Goal: Check status: Check status

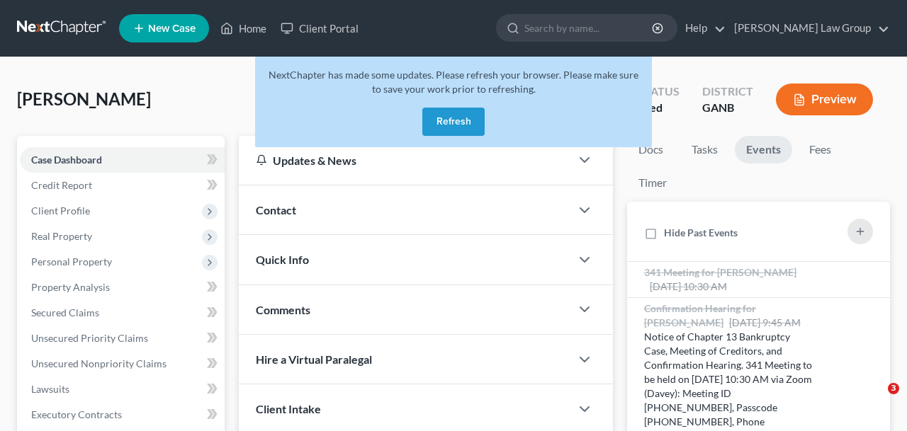
click at [466, 118] on button "Refresh" at bounding box center [453, 122] width 62 height 28
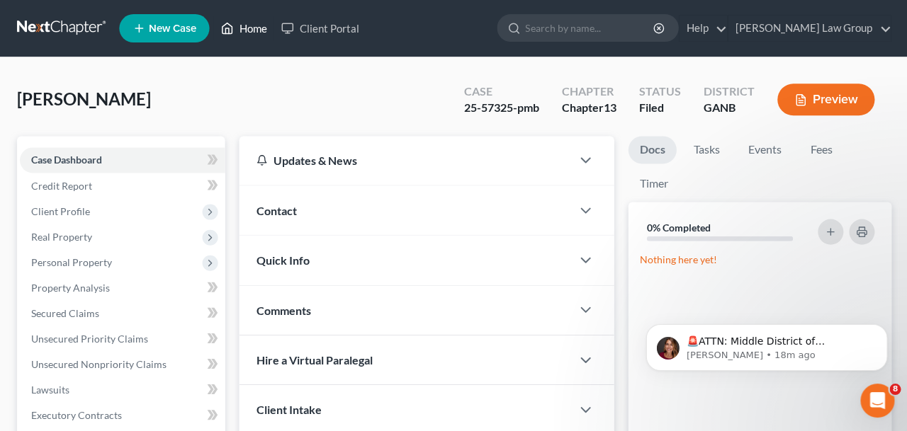
click at [226, 30] on icon at bounding box center [226, 28] width 13 height 17
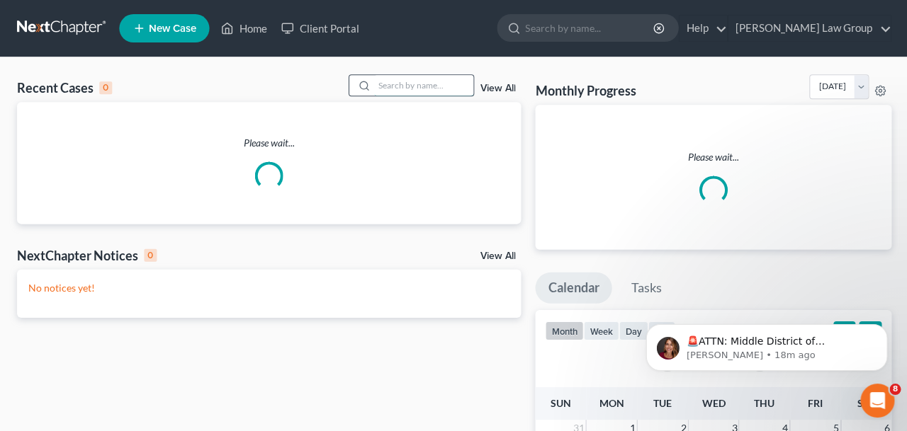
click at [405, 87] on input "search" at bounding box center [422, 85] width 99 height 21
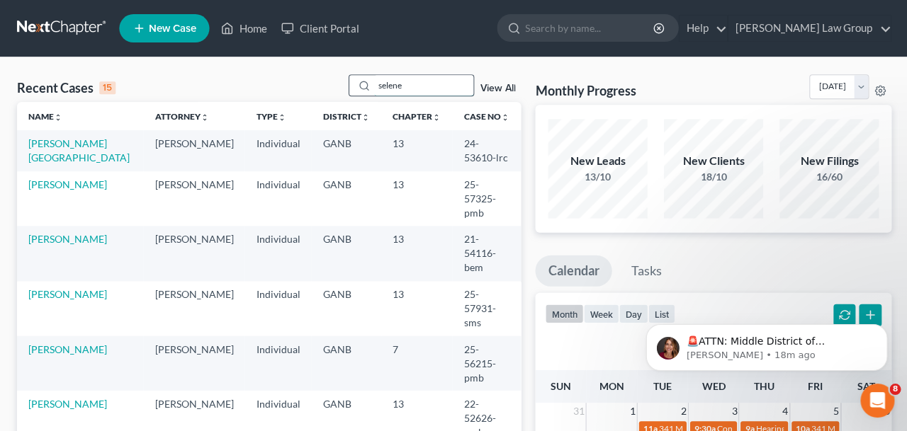
type input "selene"
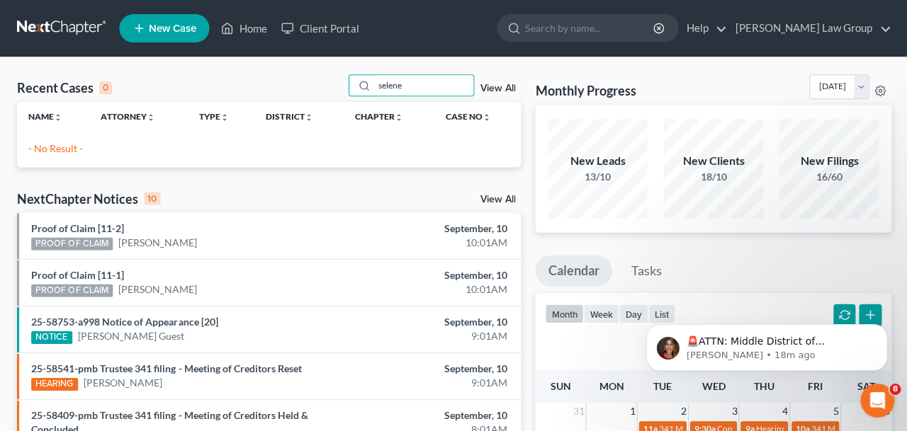
click at [434, 61] on div "Recent Cases 0 selene View All Name unfold_more expand_more expand_less Attorne…" at bounding box center [453, 424] width 907 height 735
drag, startPoint x: 435, startPoint y: 87, endPoint x: 217, endPoint y: 81, distance: 218.3
click at [373, 81] on input "selene" at bounding box center [422, 85] width 99 height 21
type input "[PERSON_NAME]"
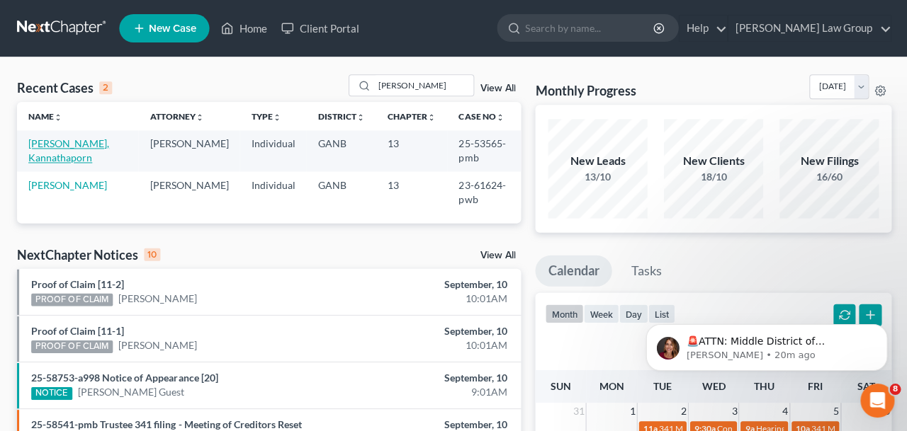
click at [60, 145] on link "[PERSON_NAME], Kannathaporn" at bounding box center [68, 150] width 81 height 26
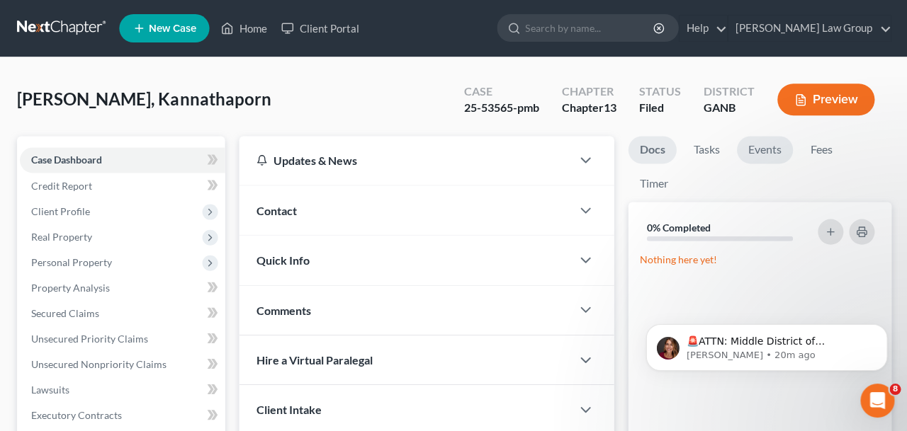
click at [757, 150] on link "Events" at bounding box center [763, 150] width 56 height 28
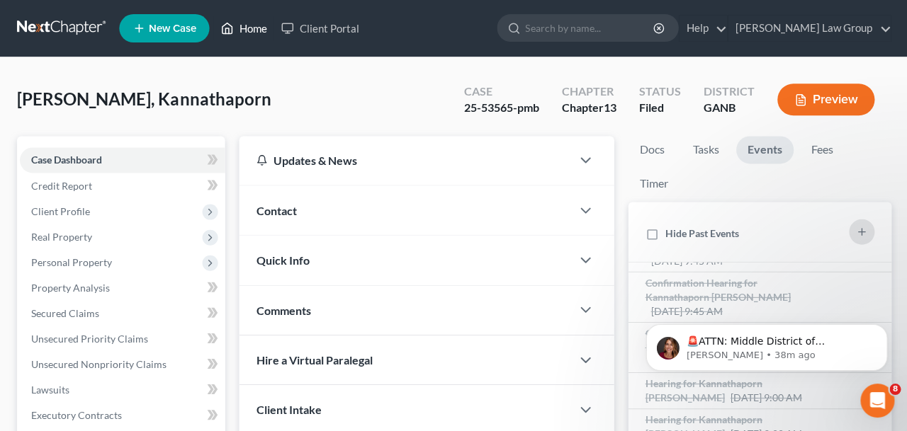
click at [254, 29] on link "Home" at bounding box center [243, 29] width 60 height 26
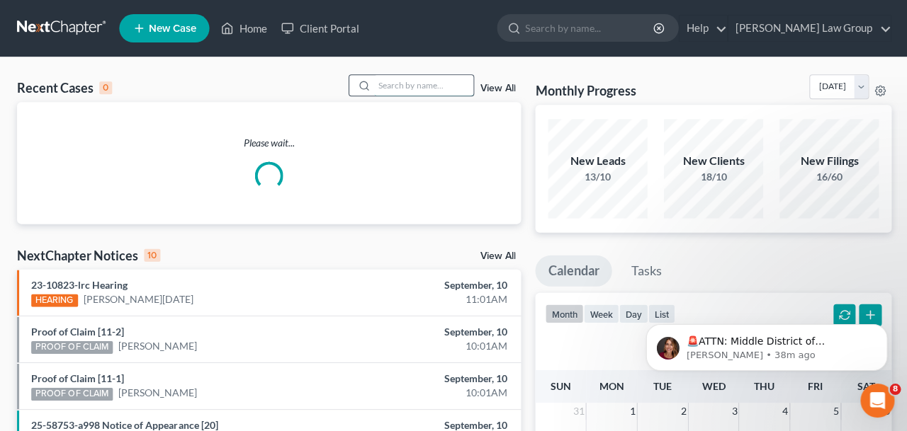
click at [398, 86] on input "search" at bounding box center [422, 85] width 99 height 21
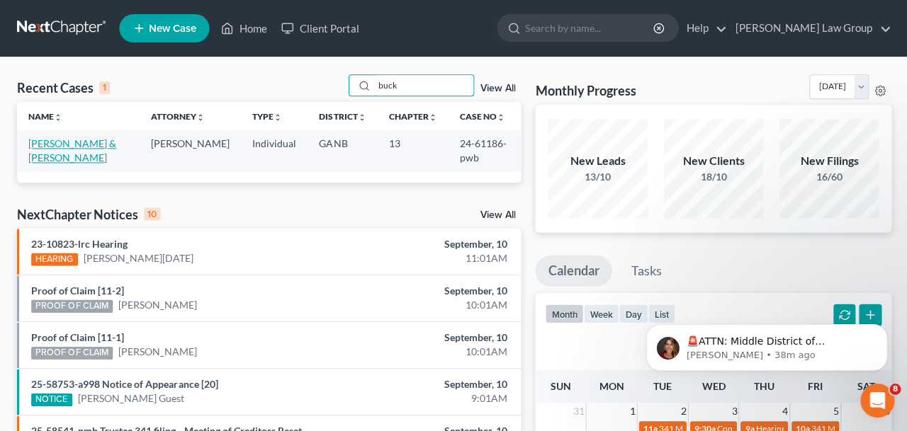
type input "buck"
click at [55, 147] on link "[PERSON_NAME] & [PERSON_NAME]" at bounding box center [72, 150] width 88 height 26
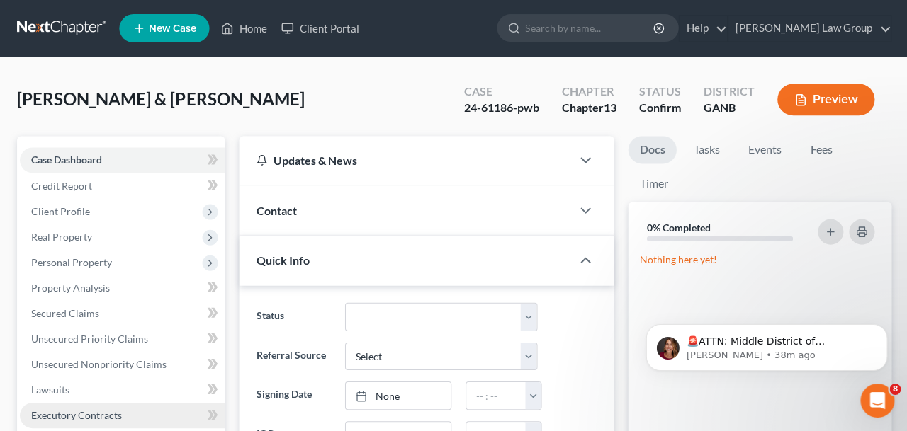
scroll to position [328, 0]
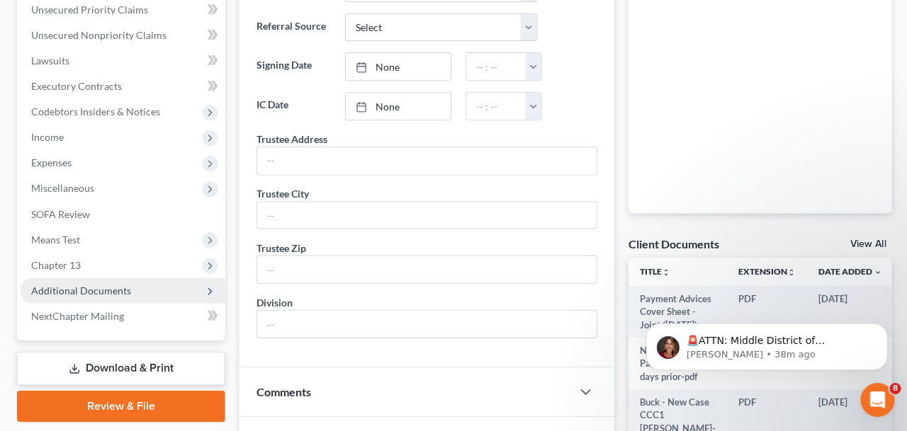
click at [132, 290] on span "Additional Documents" at bounding box center [122, 291] width 205 height 26
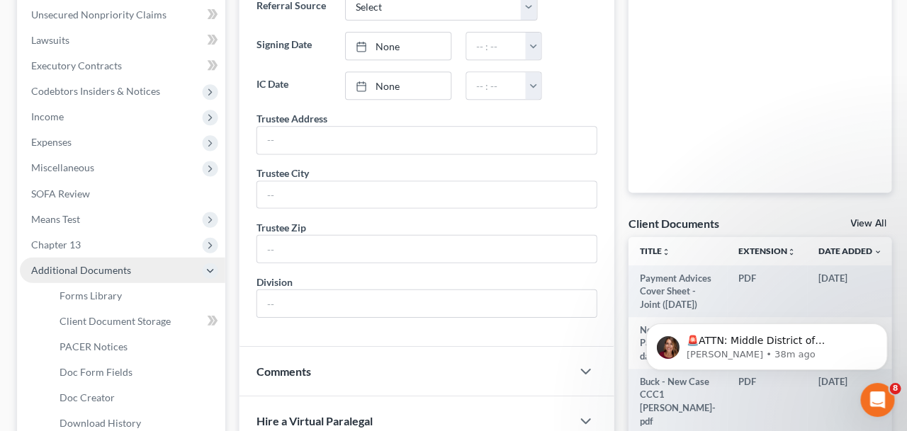
scroll to position [349, 0]
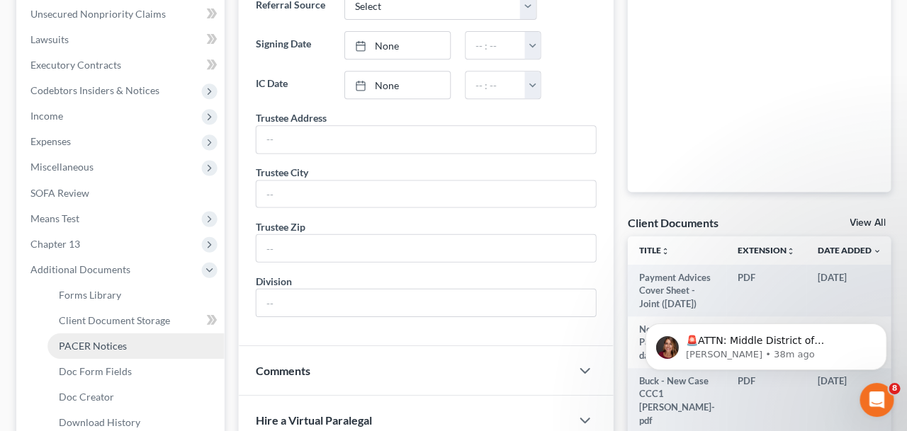
click at [131, 349] on link "PACER Notices" at bounding box center [136, 347] width 176 height 26
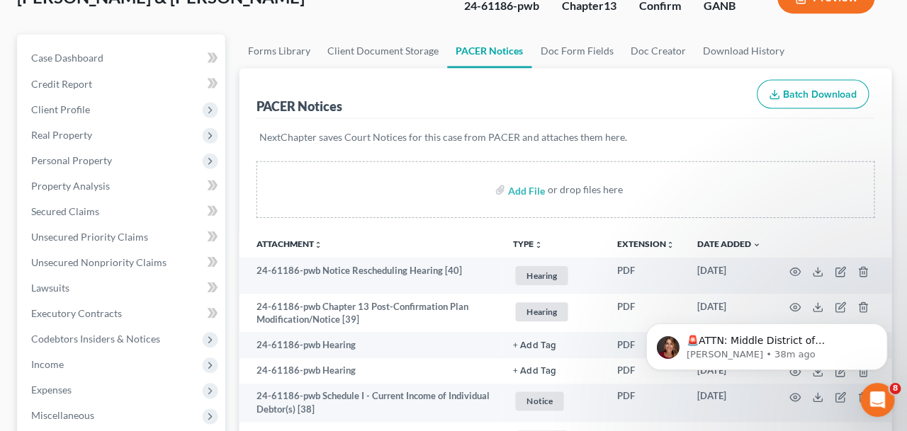
scroll to position [109, 0]
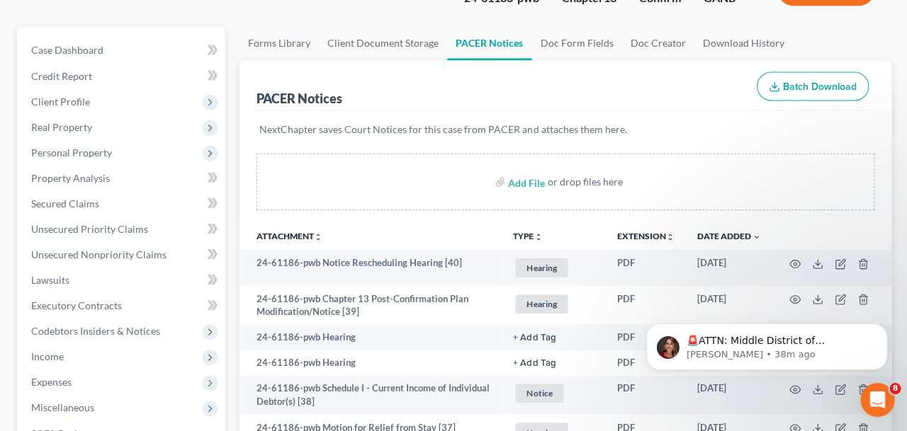
click at [789, 298] on html "🚨ATTN: Middle District of [US_STATE] The court has added a new Credit Counselin…" at bounding box center [765, 296] width 283 height 6
click at [787, 297] on html "🚨ATTN: Middle District of [US_STATE] The court has added a new Credit Counselin…" at bounding box center [765, 296] width 283 height 6
click at [784, 297] on html "🚨ATTN: Middle District of [US_STATE] The court has added a new Credit Counselin…" at bounding box center [765, 296] width 283 height 6
click at [880, 331] on icon "Dismiss notification" at bounding box center [883, 327] width 8 height 8
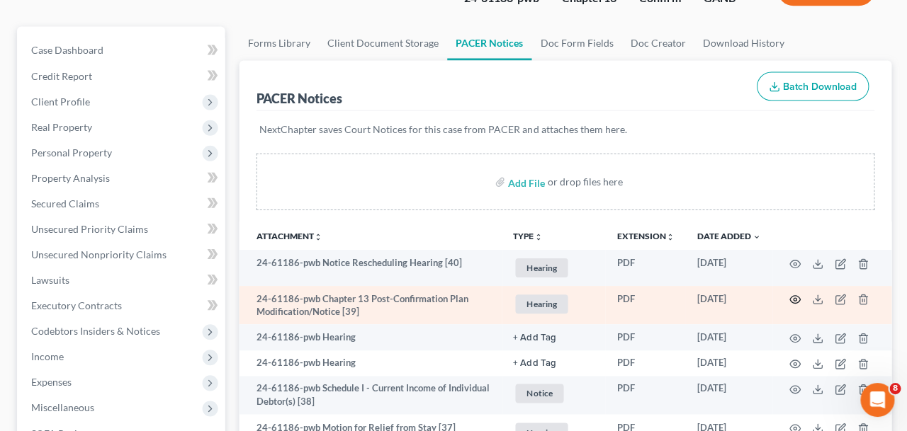
click at [798, 300] on icon "button" at bounding box center [793, 299] width 11 height 11
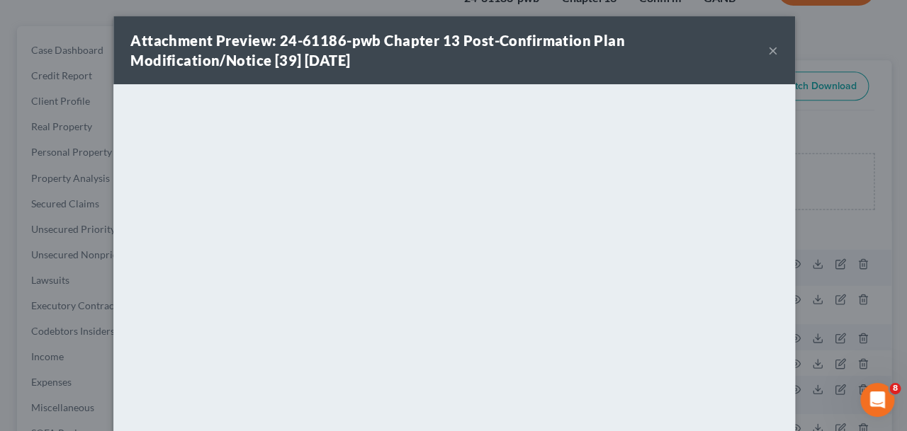
click at [770, 49] on button "×" at bounding box center [772, 51] width 10 height 17
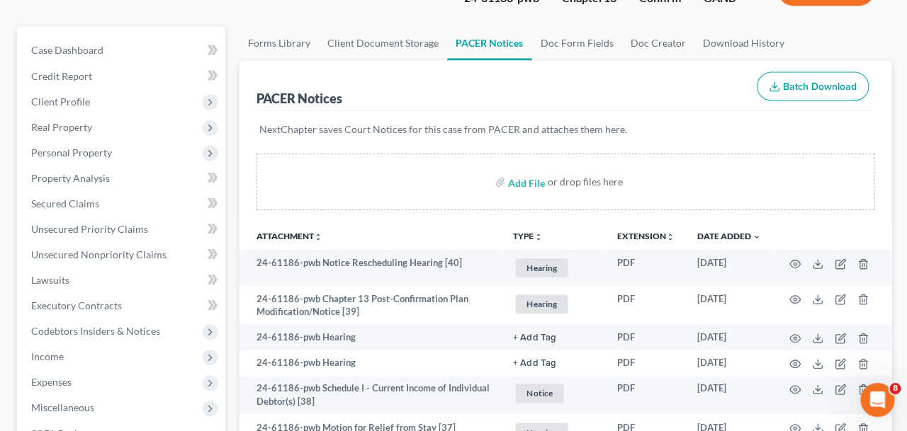
scroll to position [0, 0]
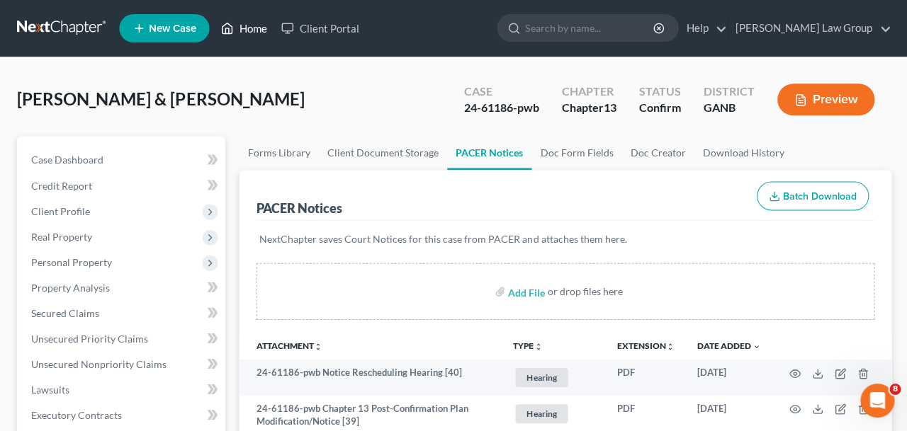
click at [244, 35] on link "Home" at bounding box center [243, 29] width 60 height 26
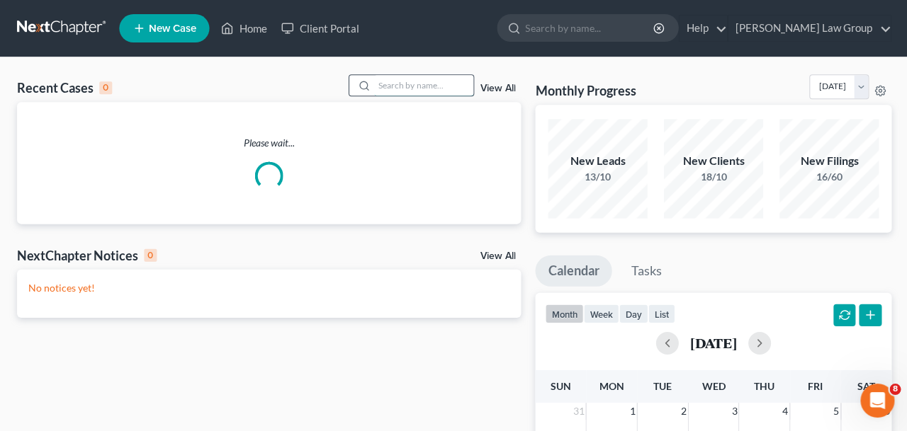
click at [432, 85] on input "search" at bounding box center [422, 85] width 99 height 21
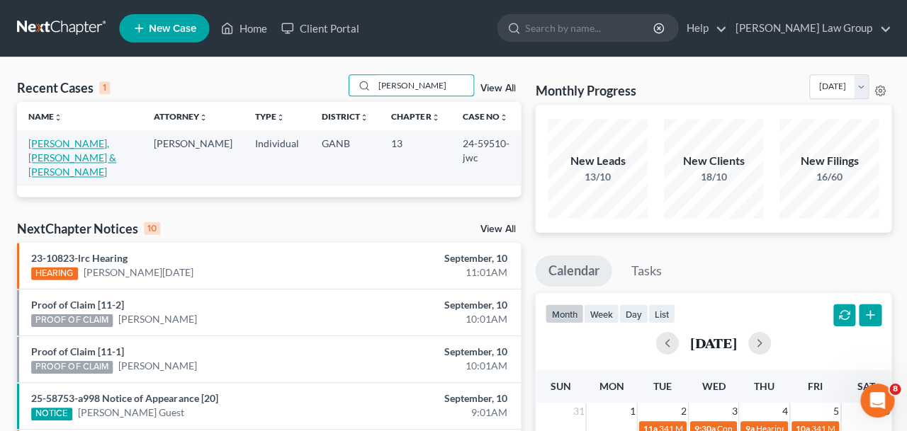
type input "[PERSON_NAME]"
click at [91, 144] on link "[PERSON_NAME], [PERSON_NAME] & [PERSON_NAME]" at bounding box center [72, 157] width 88 height 40
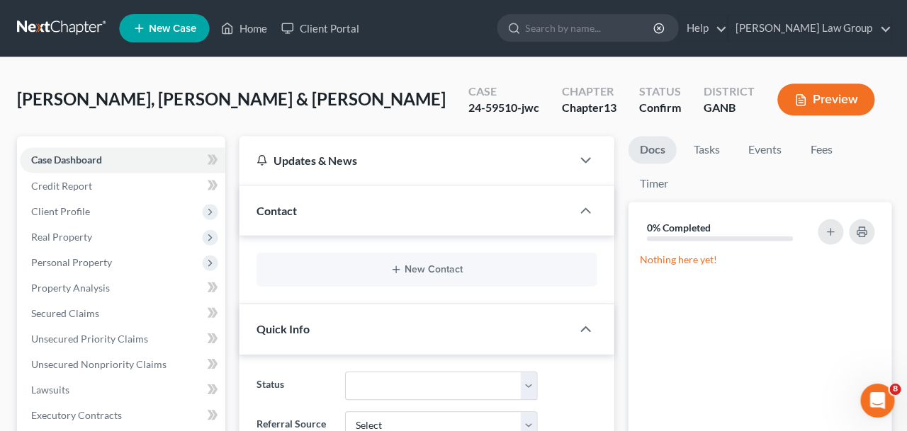
scroll to position [356, 0]
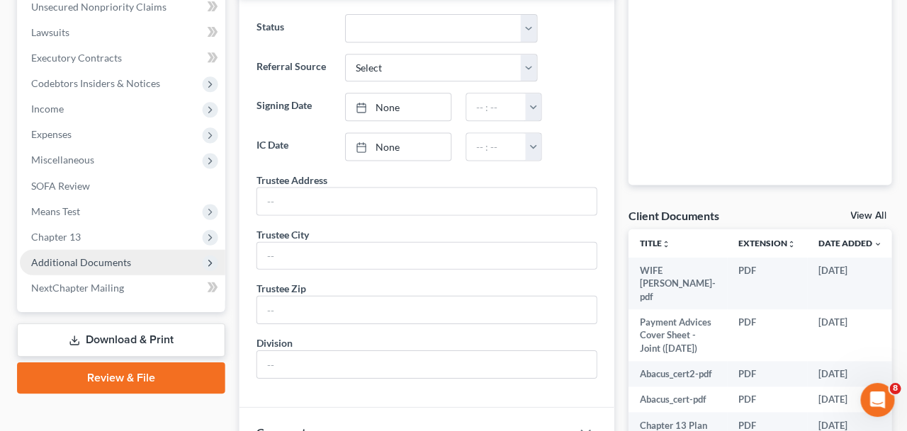
click at [91, 262] on span "Additional Documents" at bounding box center [81, 262] width 100 height 12
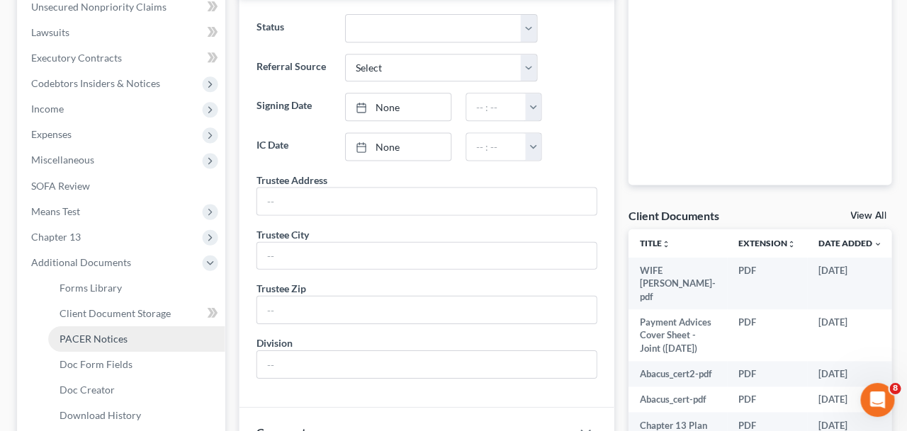
click at [113, 340] on span "PACER Notices" at bounding box center [94, 339] width 68 height 12
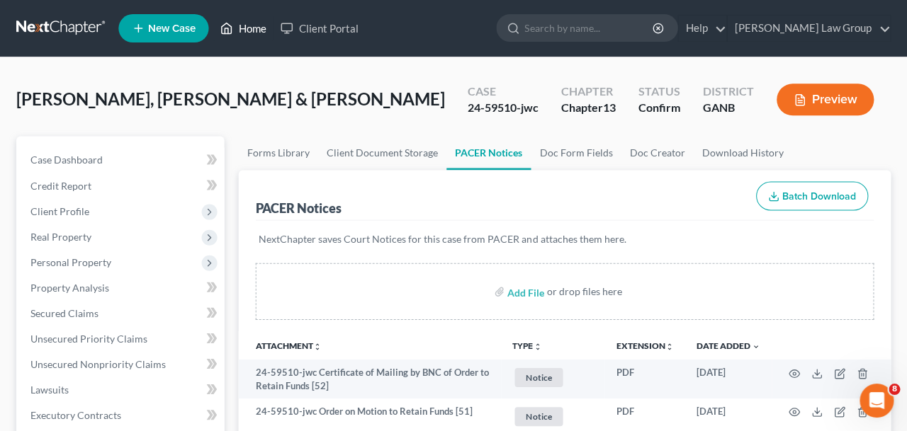
click at [250, 25] on link "Home" at bounding box center [243, 29] width 60 height 26
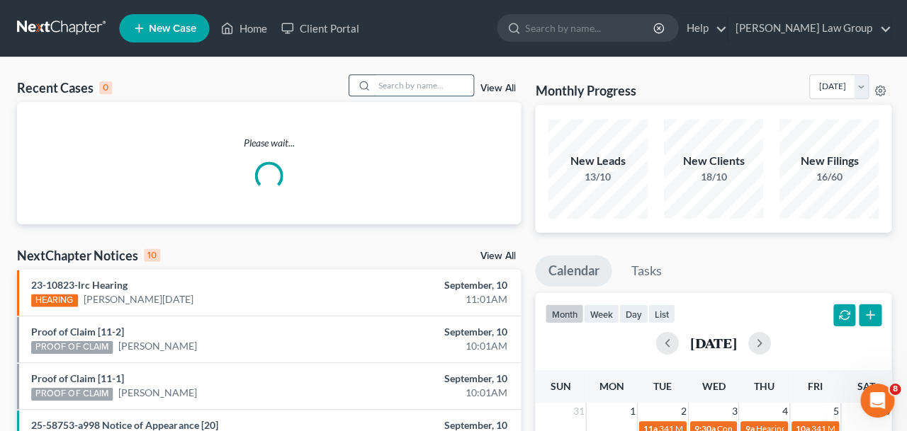
click at [436, 89] on input "search" at bounding box center [422, 85] width 99 height 21
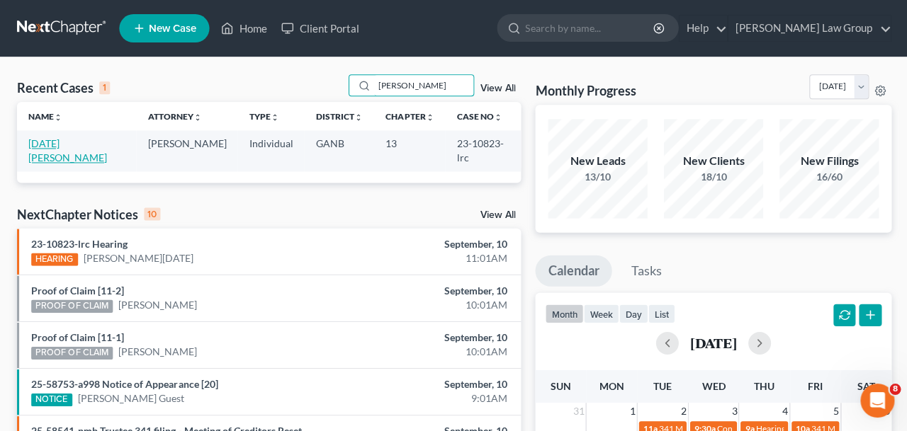
type input "[PERSON_NAME]"
click at [68, 150] on link "[DATE][PERSON_NAME]" at bounding box center [67, 150] width 79 height 26
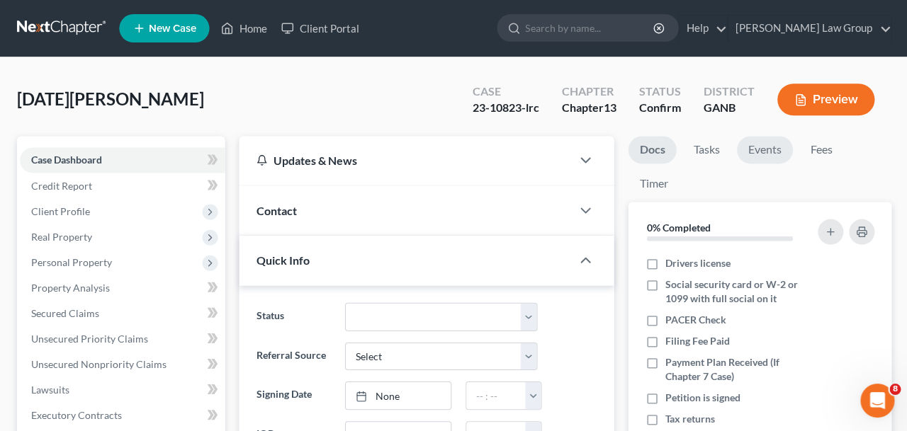
click at [759, 152] on link "Events" at bounding box center [763, 150] width 56 height 28
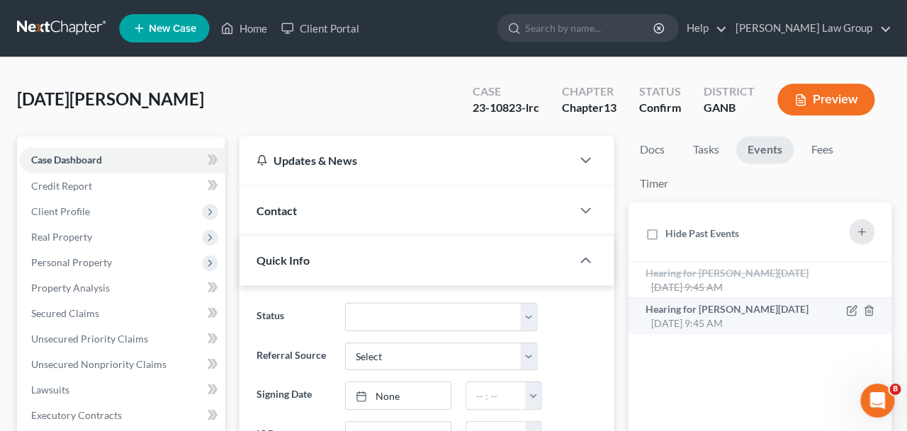
click at [740, 323] on div "Hearing for [PERSON_NAME][DATE] [DATE] 9:45 AM" at bounding box center [728, 316] width 168 height 28
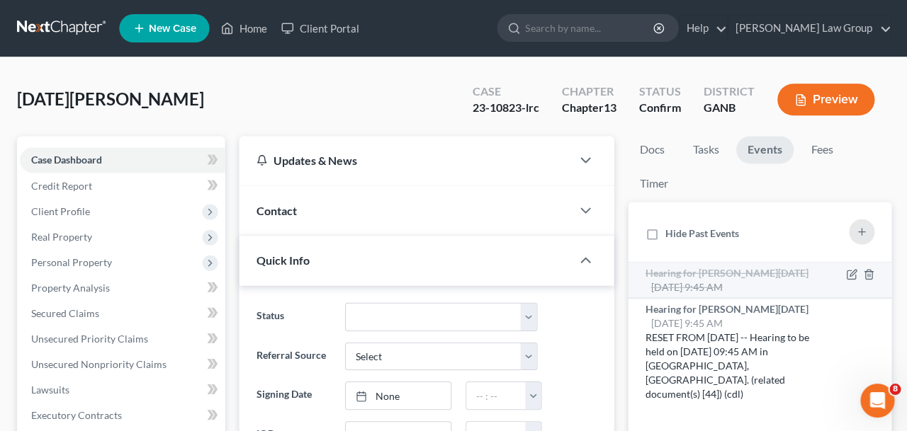
click at [727, 271] on span "Hearing for [PERSON_NAME][DATE]" at bounding box center [725, 272] width 163 height 12
